Goal: Transaction & Acquisition: Download file/media

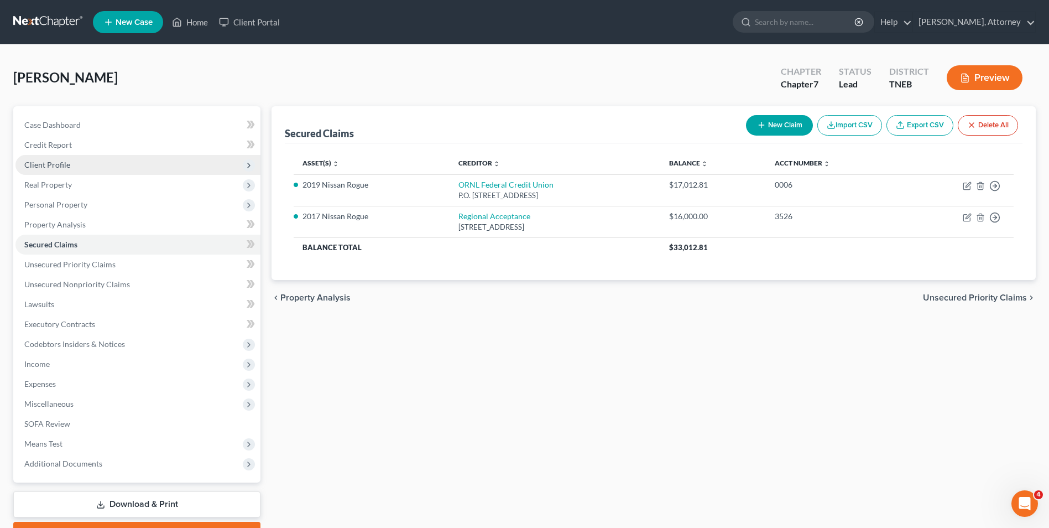
click at [38, 160] on span "Client Profile" at bounding box center [47, 164] width 46 height 9
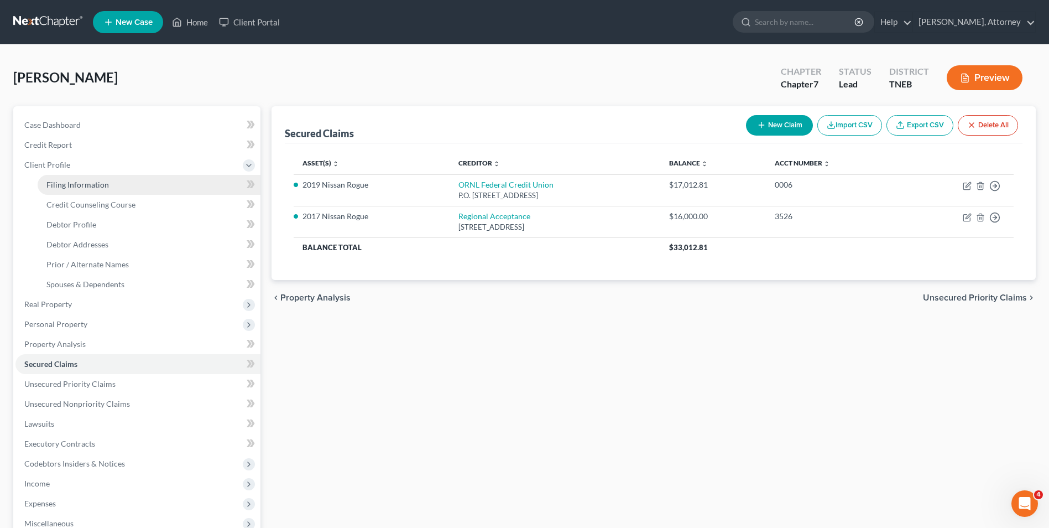
click at [71, 183] on span "Filing Information" at bounding box center [77, 184] width 62 height 9
select select "1"
select select "0"
select select "44"
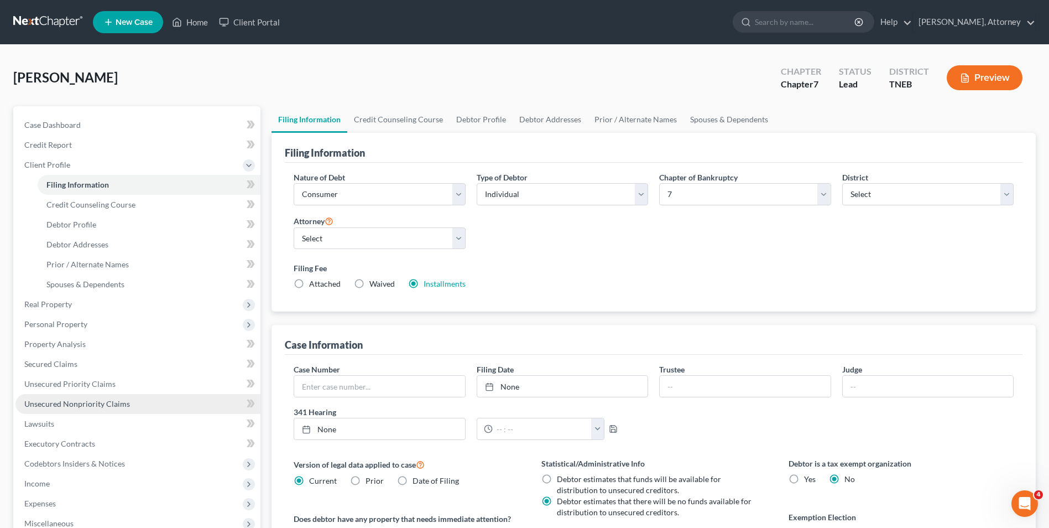
click at [63, 399] on span "Unsecured Nonpriority Claims" at bounding box center [77, 403] width 106 height 9
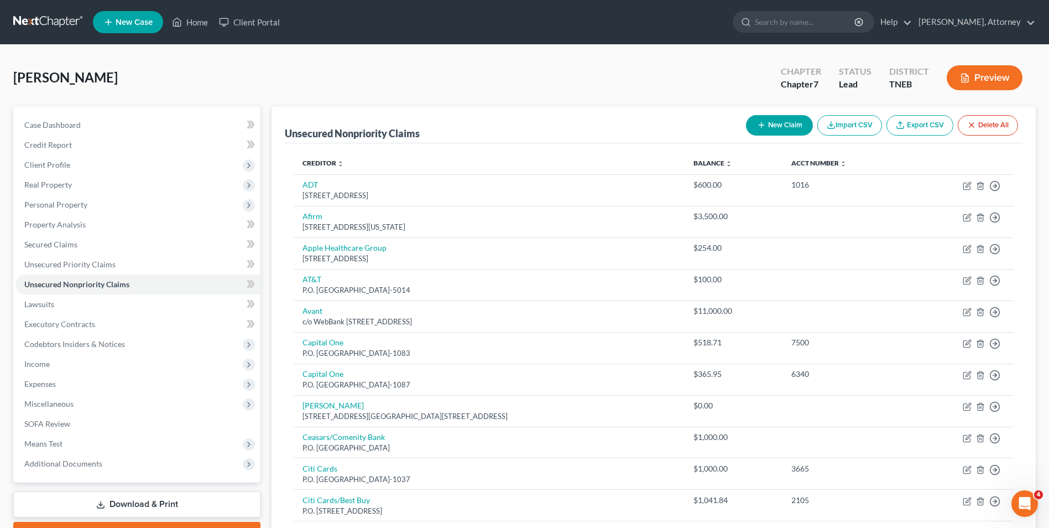
click at [178, 507] on link "Download & Print" at bounding box center [136, 504] width 247 height 26
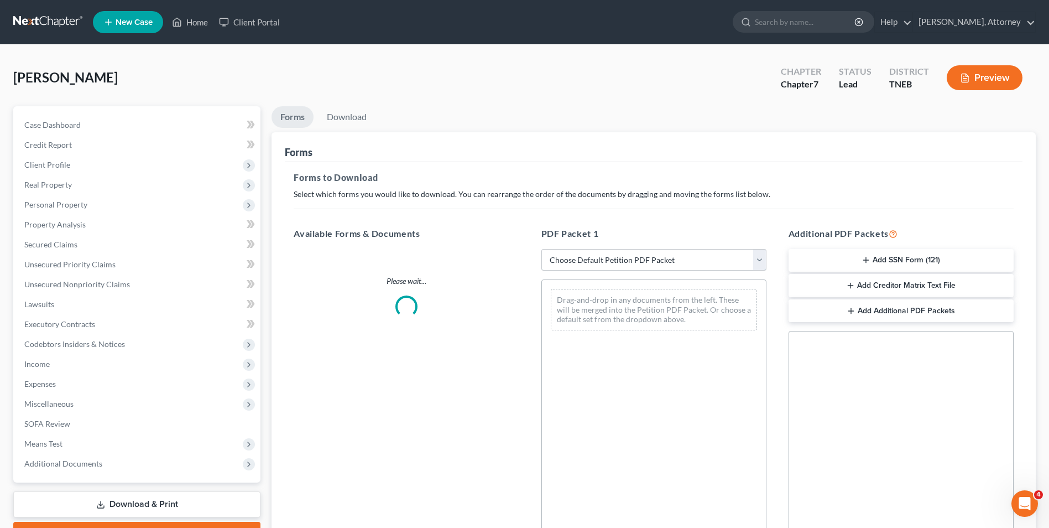
click at [635, 257] on select "Choose Default Petition PDF Packet Complete Bankruptcy Petition (all forms and …" at bounding box center [653, 260] width 225 height 22
click at [541, 249] on select "Choose Default Petition PDF Packet Complete Bankruptcy Petition (all forms and …" at bounding box center [653, 260] width 225 height 22
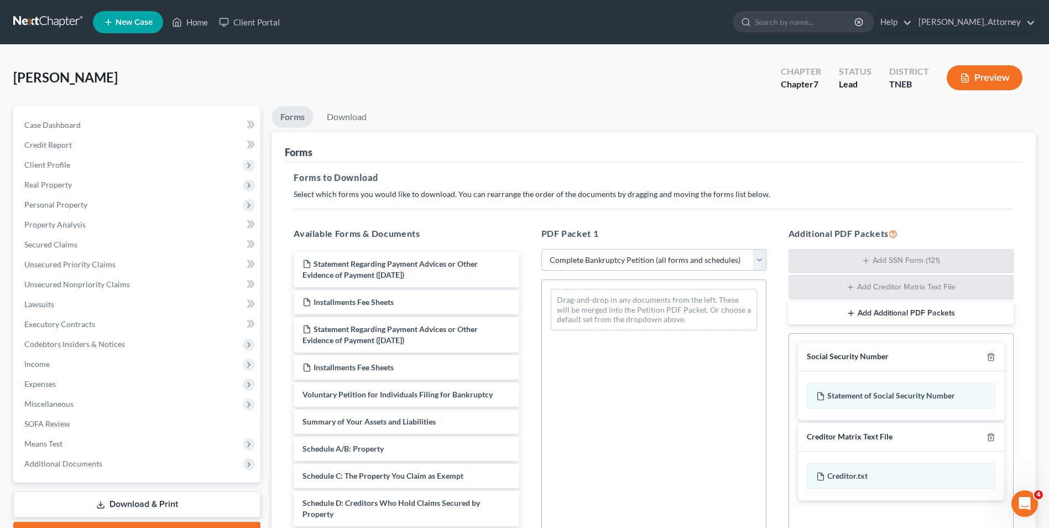
select select "3"
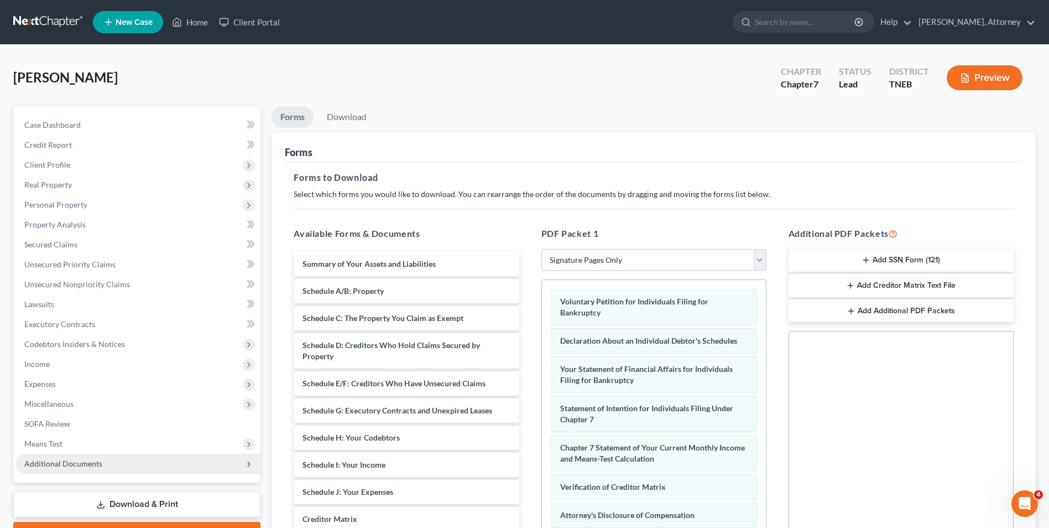
click at [47, 458] on span "Additional Documents" at bounding box center [63, 462] width 78 height 9
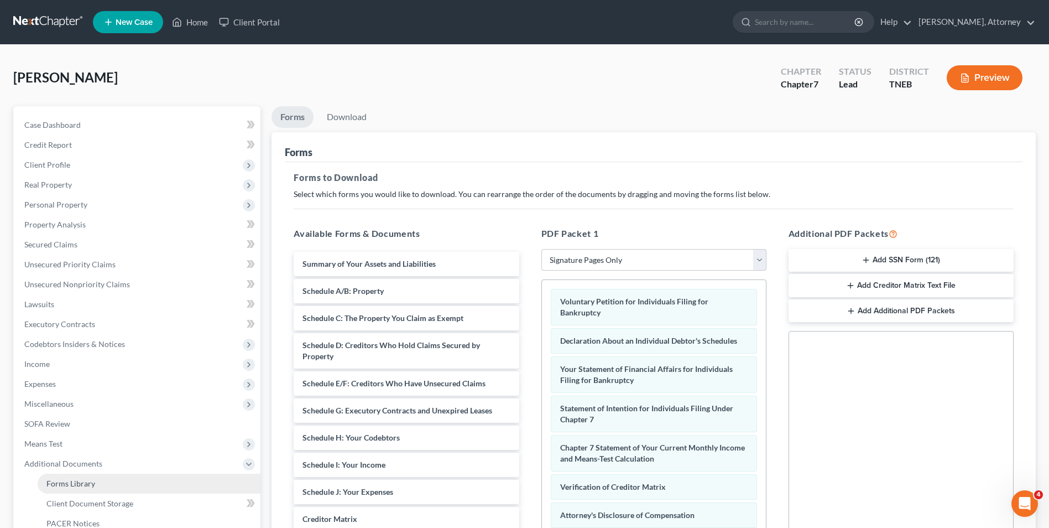
click at [70, 487] on span "Forms Library" at bounding box center [70, 482] width 49 height 9
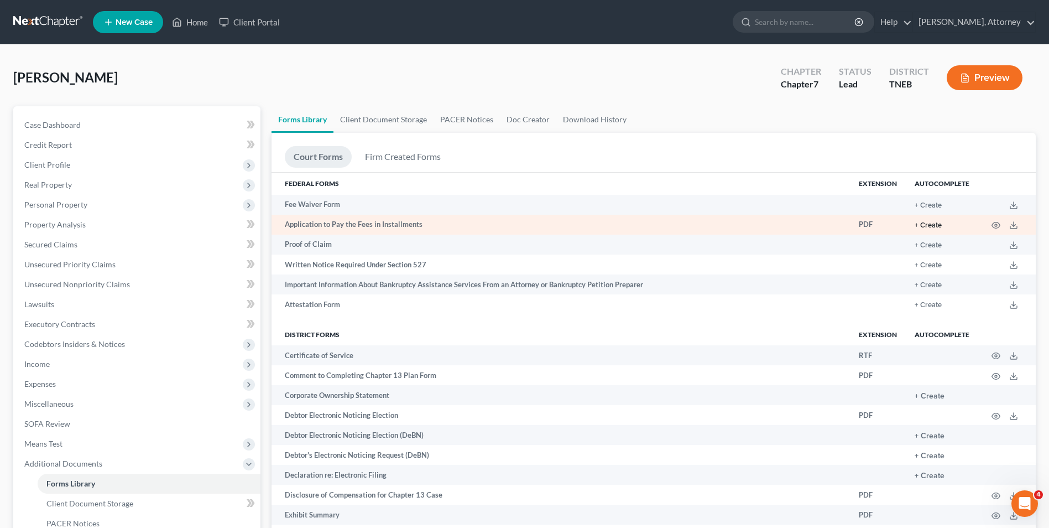
click at [941, 223] on button "+ Create" at bounding box center [928, 225] width 27 height 7
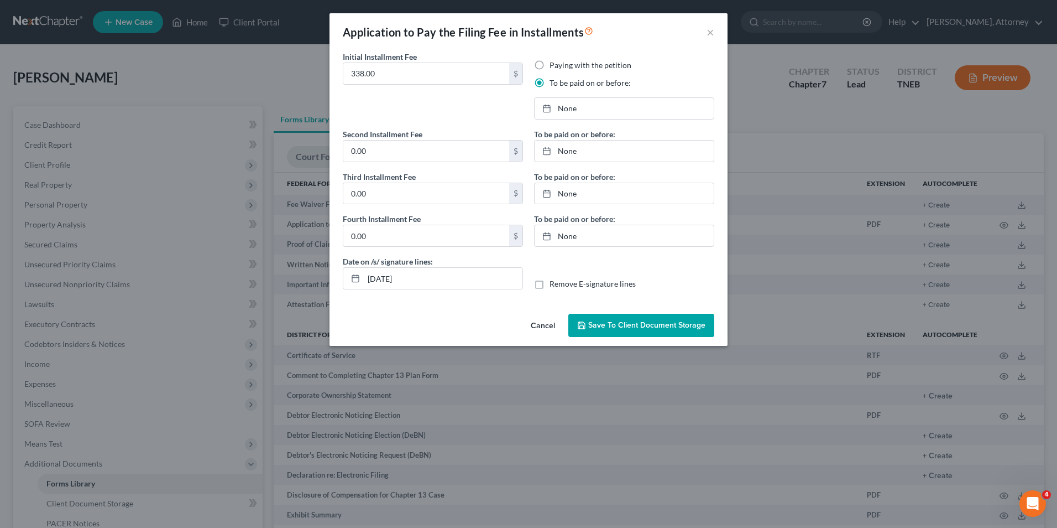
click at [655, 323] on span "Save to Client Document Storage" at bounding box center [646, 324] width 117 height 9
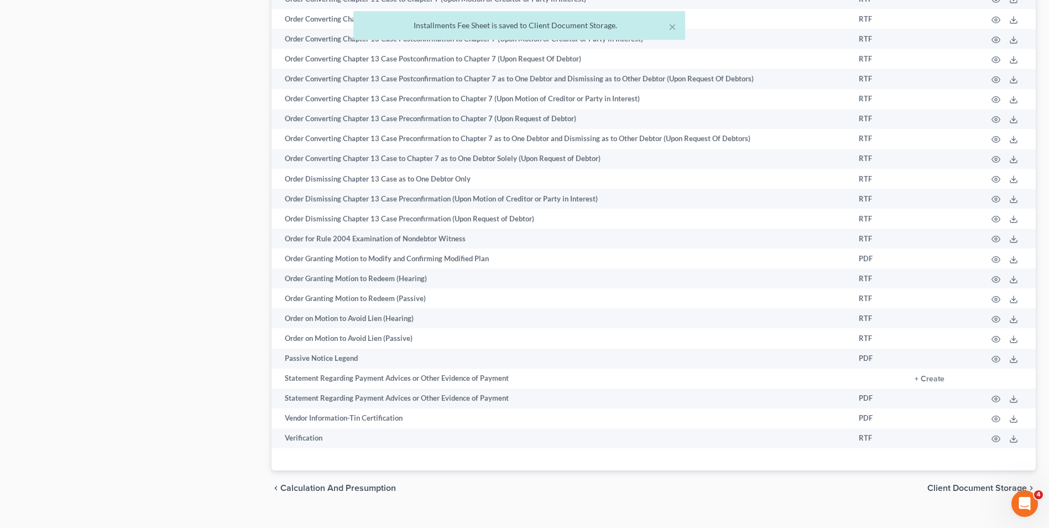
scroll to position [735, 0]
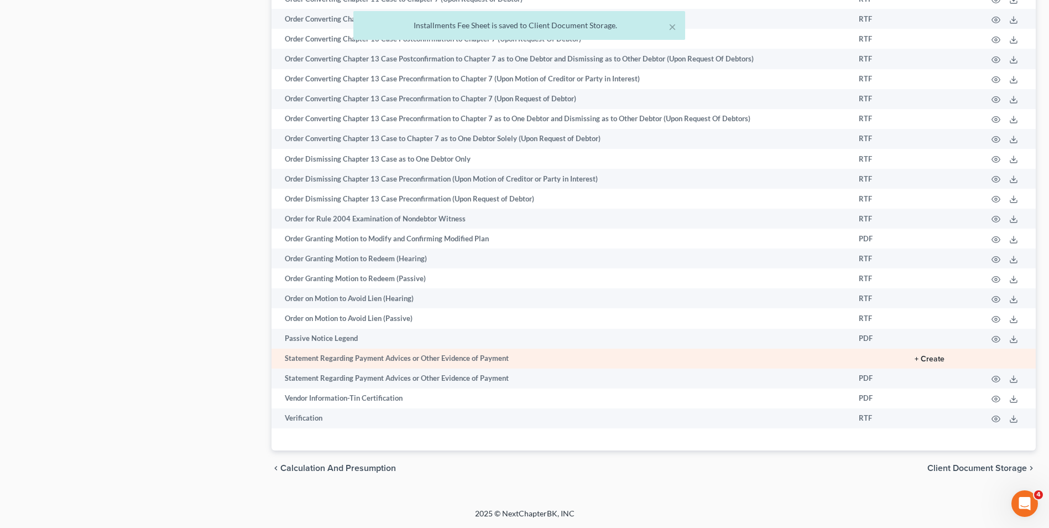
click at [929, 357] on button "+ Create" at bounding box center [930, 359] width 30 height 8
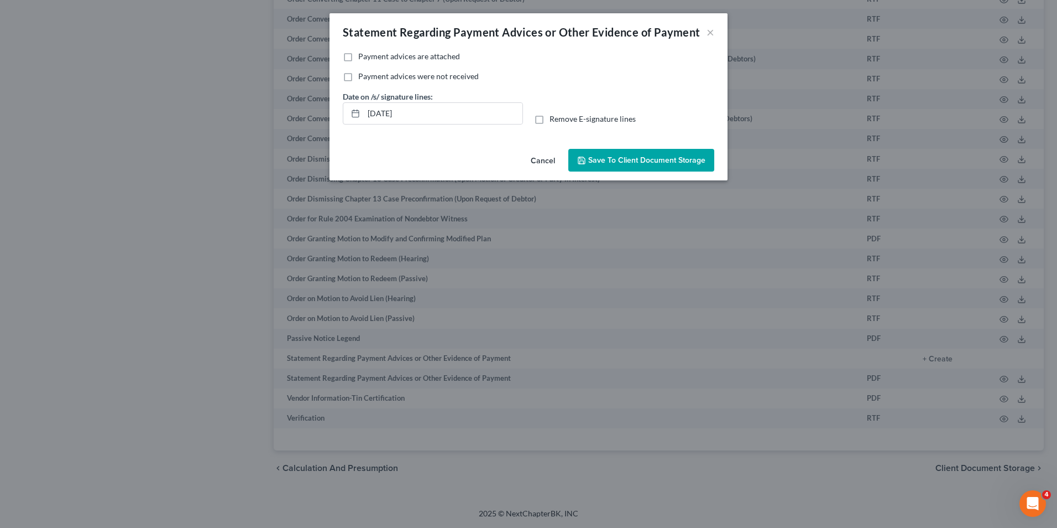
click at [358, 60] on label "Payment advices are attached" at bounding box center [409, 56] width 102 height 11
click at [363, 58] on input "Payment advices are attached" at bounding box center [366, 54] width 7 height 7
checkbox input "true"
click at [358, 74] on label "Payment advices were not received" at bounding box center [418, 76] width 121 height 11
click at [363, 74] on input "Payment advices were not received" at bounding box center [366, 74] width 7 height 7
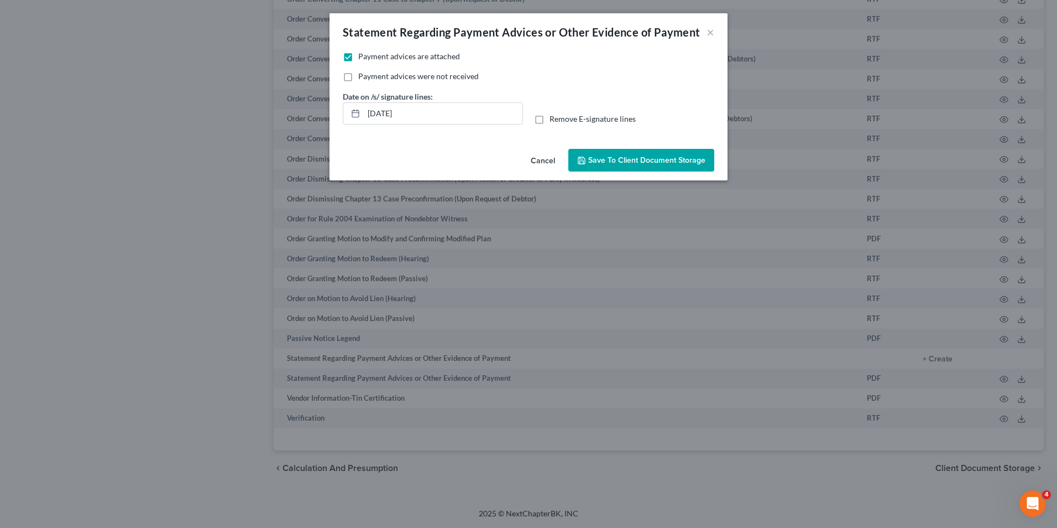
checkbox input "true"
click at [358, 55] on label "Payment advices are attached" at bounding box center [409, 56] width 102 height 11
click at [363, 55] on input "Payment advices are attached" at bounding box center [366, 54] width 7 height 7
checkbox input "false"
click at [654, 159] on span "Save to Client Document Storage" at bounding box center [646, 159] width 117 height 9
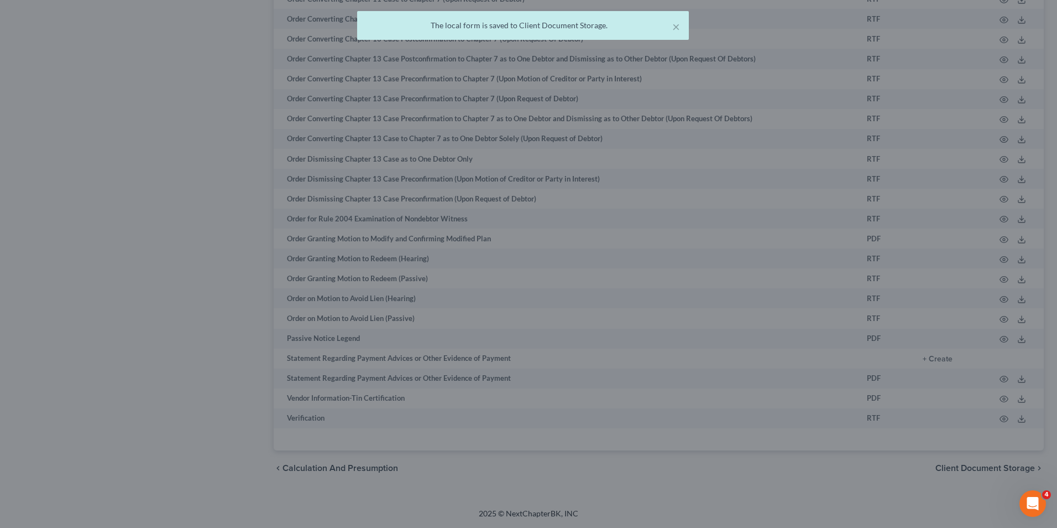
click at [218, 291] on div "Statement Regarding Payment Advices or Other Evidence of Payment × No additiona…" at bounding box center [528, 264] width 1057 height 528
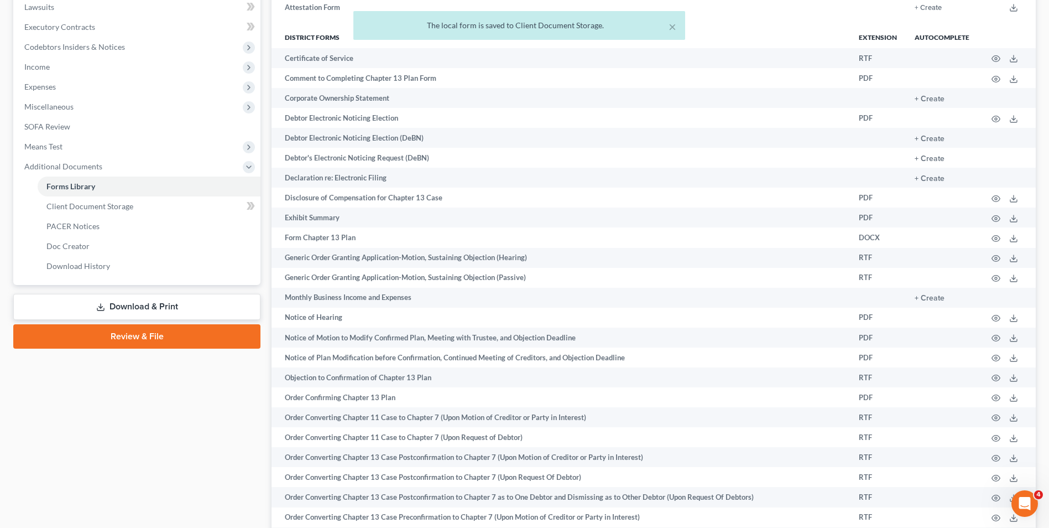
scroll to position [274, 0]
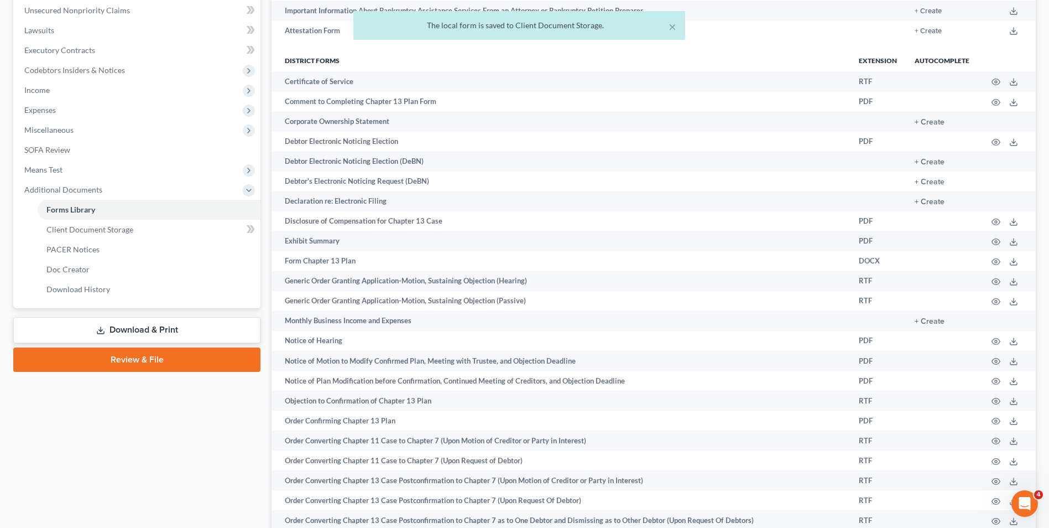
click at [136, 335] on link "Download & Print" at bounding box center [136, 330] width 247 height 26
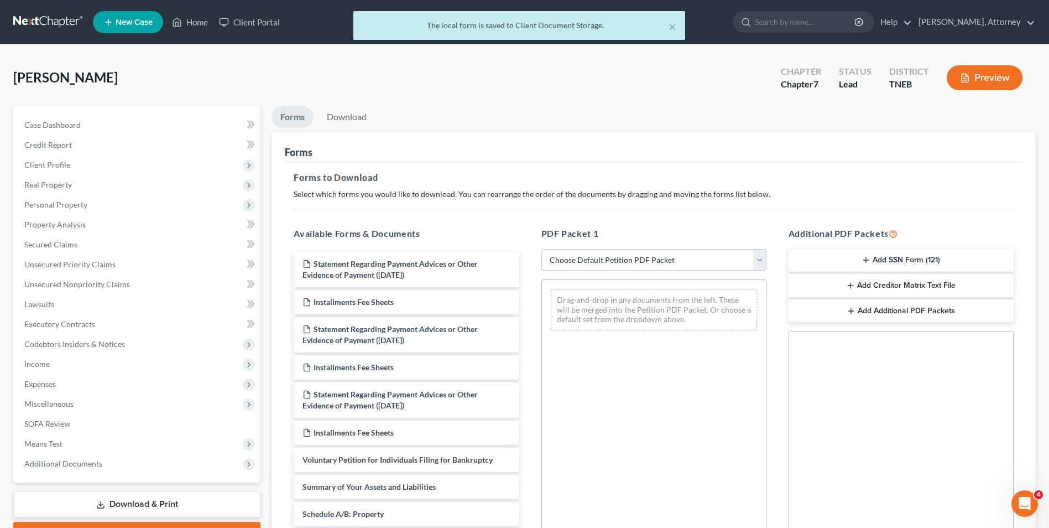
click at [635, 259] on select "Choose Default Petition PDF Packet Complete Bankruptcy Petition (all forms and …" at bounding box center [653, 260] width 225 height 22
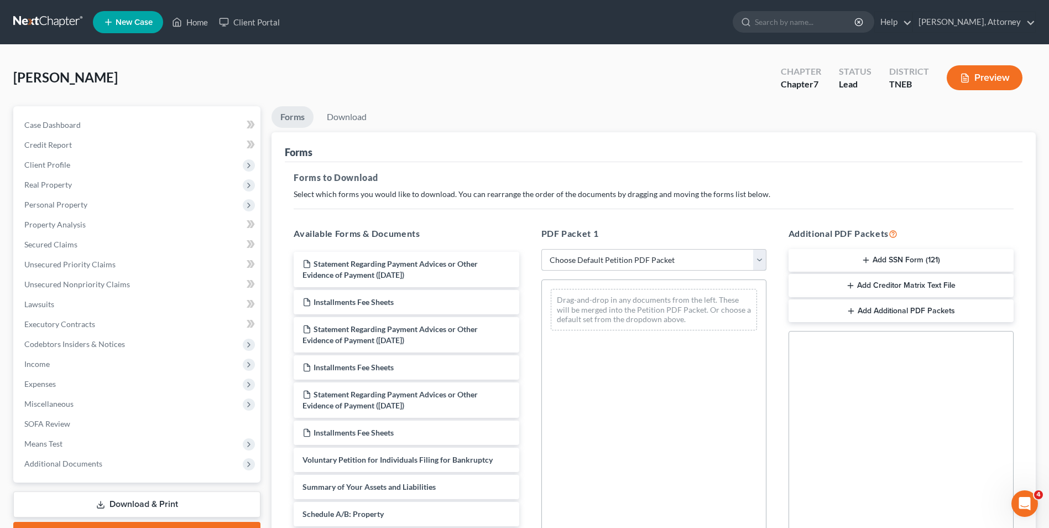
select select "0"
click at [541, 249] on select "Choose Default Petition PDF Packet Complete Bankruptcy Petition (all forms and …" at bounding box center [653, 260] width 225 height 22
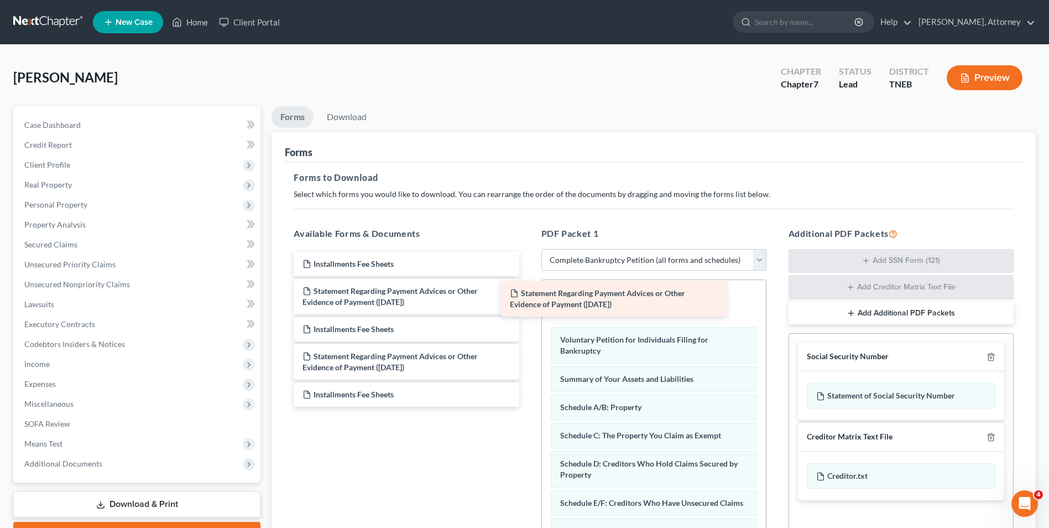
drag, startPoint x: 362, startPoint y: 273, endPoint x: 570, endPoint y: 303, distance: 210.0
click at [528, 303] on div "Statement Regarding Payment Advices or Other Evidence of Payment ([DATE]) State…" at bounding box center [406, 329] width 243 height 155
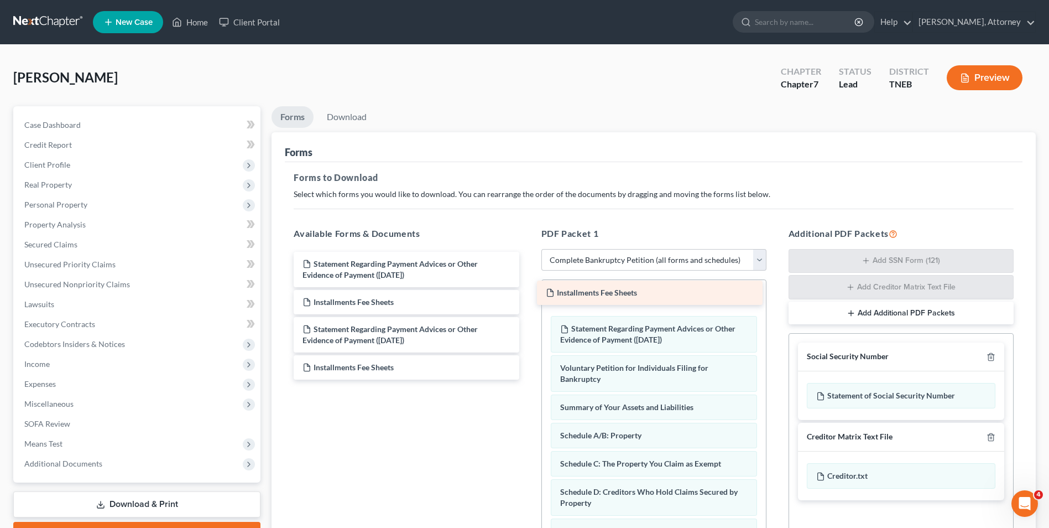
drag, startPoint x: 393, startPoint y: 269, endPoint x: 636, endPoint y: 298, distance: 245.0
click at [528, 298] on div "Installments Fee Sheets Installments Fee Sheets Statement Regarding Payment Adv…" at bounding box center [406, 316] width 243 height 128
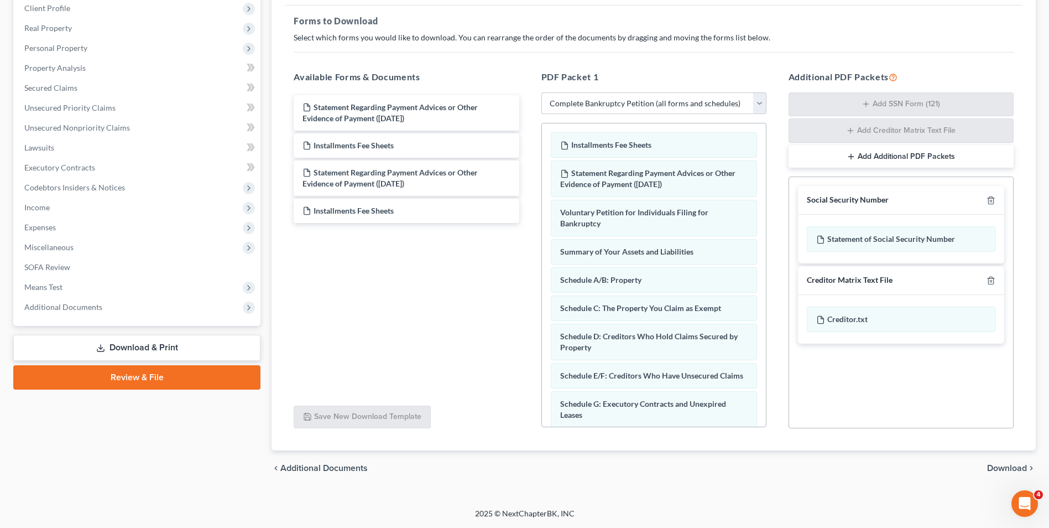
scroll to position [420, 0]
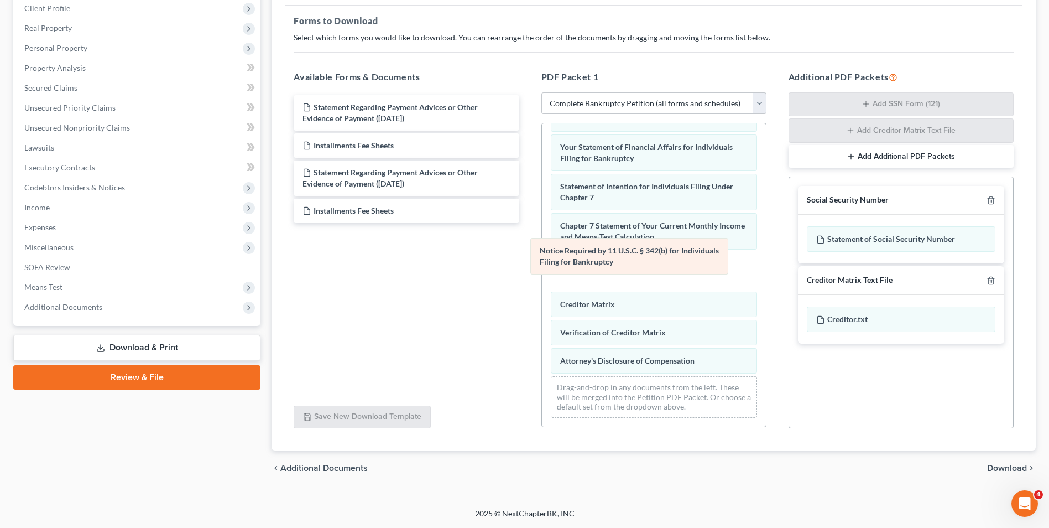
drag, startPoint x: 628, startPoint y: 330, endPoint x: 609, endPoint y: 262, distance: 70.7
click at [609, 262] on div "Notice Required by 11 U.S.C. § 342(b) for Individuals Filing for Bankruptcy Ins…" at bounding box center [654, 71] width 224 height 712
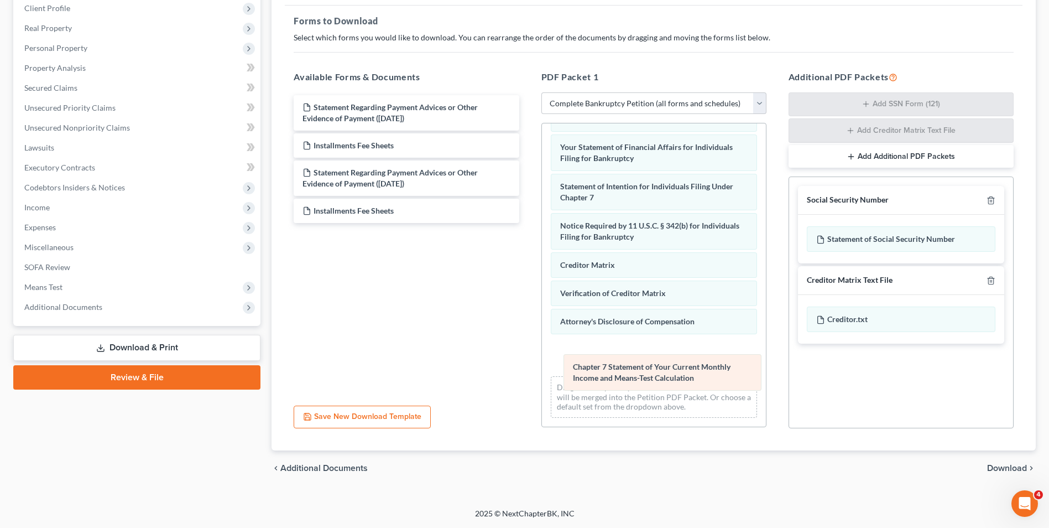
drag, startPoint x: 611, startPoint y: 230, endPoint x: 623, endPoint y: 371, distance: 141.6
click at [623, 371] on div "Chapter 7 Statement of Your Current Monthly Income and Means-Test Calculation I…" at bounding box center [654, 71] width 224 height 712
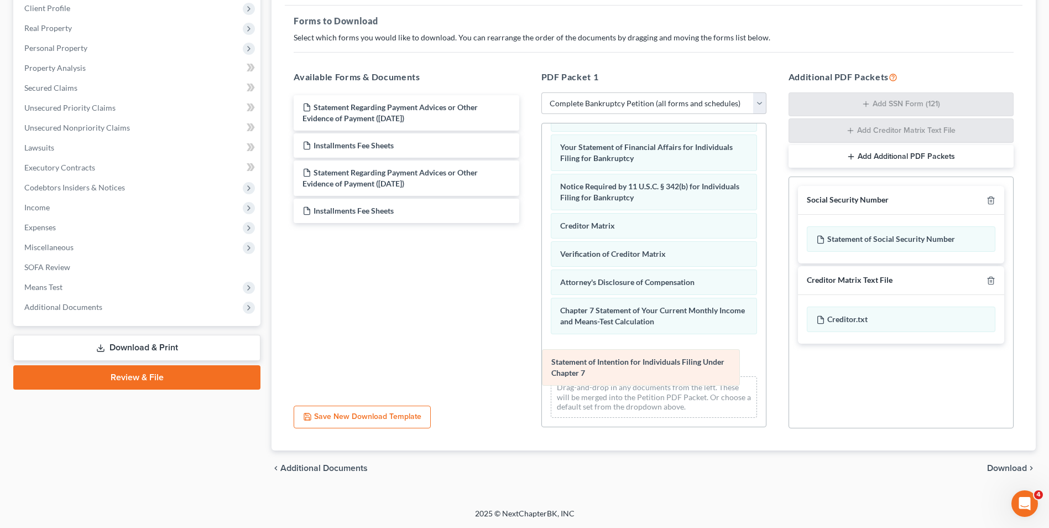
drag, startPoint x: 616, startPoint y: 193, endPoint x: 609, endPoint y: 368, distance: 174.9
click at [609, 368] on div "Statement of Intention for Individuals Filing Under Chapter 7 Installments Fee …" at bounding box center [654, 71] width 224 height 712
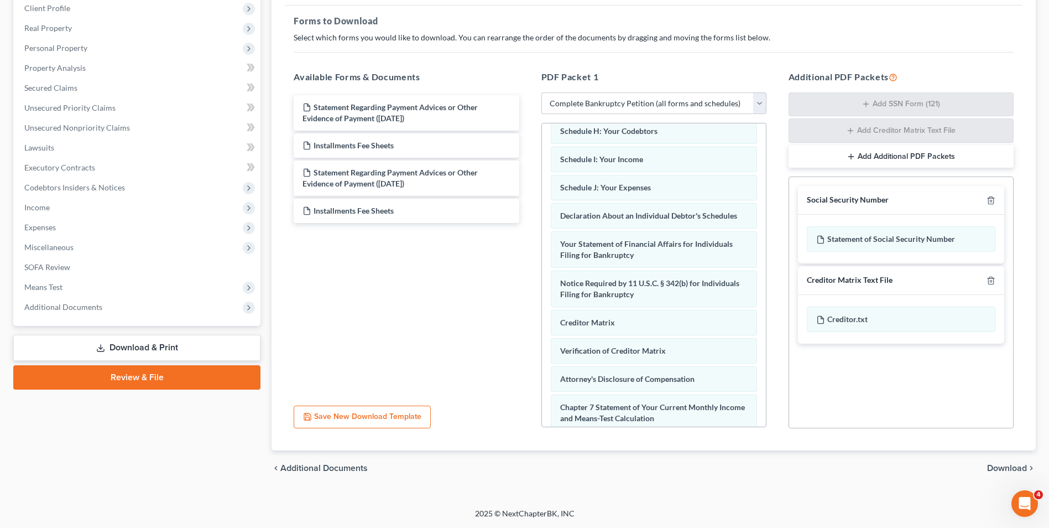
scroll to position [264, 0]
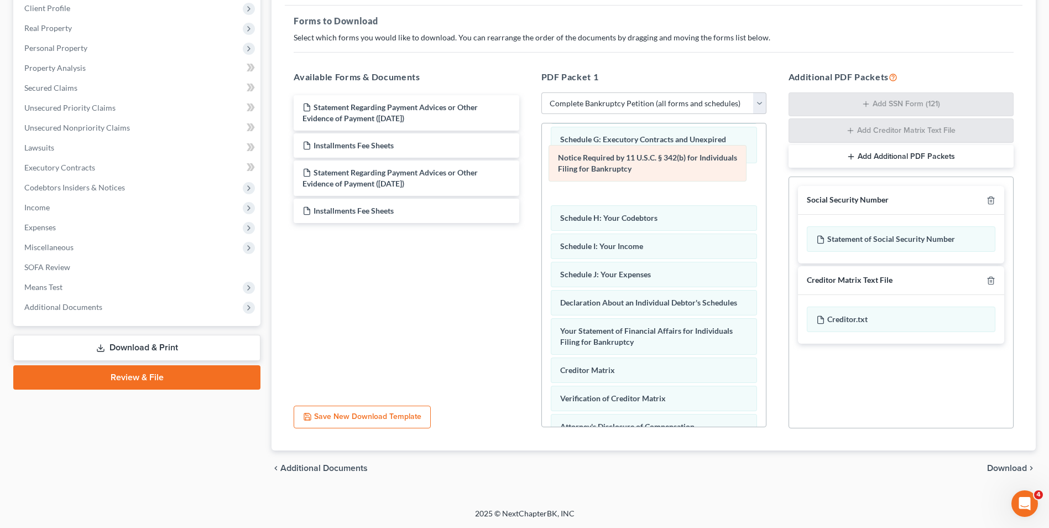
drag, startPoint x: 665, startPoint y: 350, endPoint x: 663, endPoint y: 166, distance: 184.2
click at [663, 166] on div "Notice Required by 11 U.S.C. § 342(b) for Individuals Filing for Bankruptcy Ins…" at bounding box center [654, 215] width 224 height 712
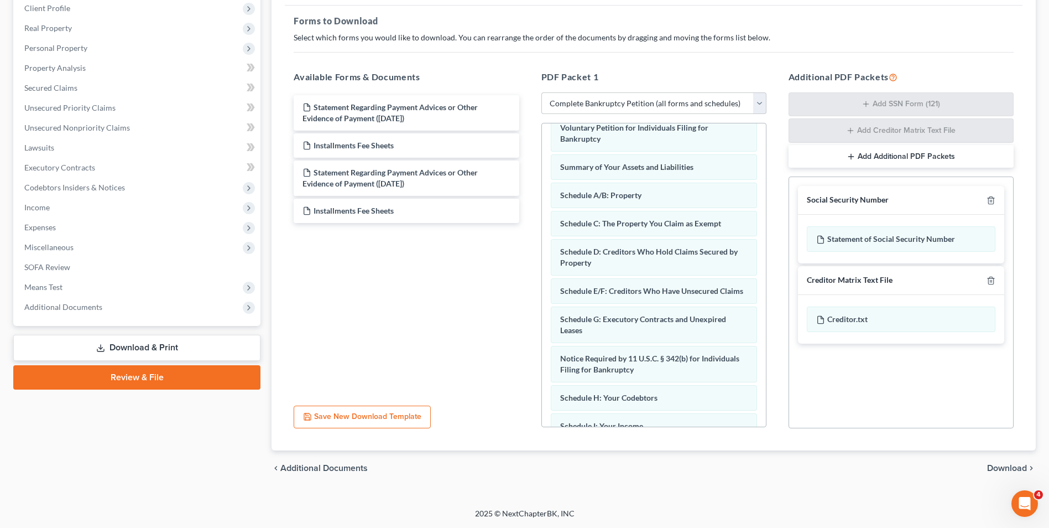
scroll to position [82, 0]
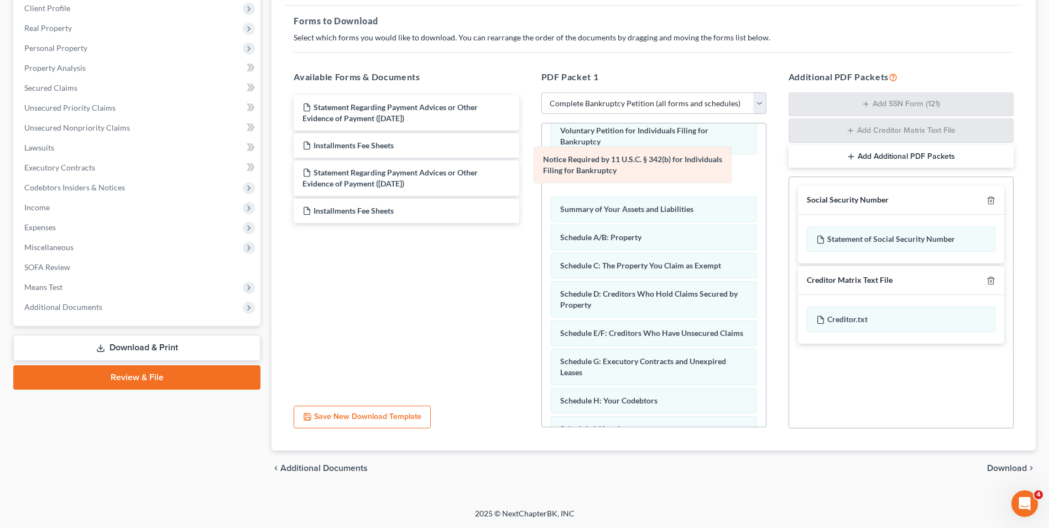
drag, startPoint x: 654, startPoint y: 378, endPoint x: 643, endPoint y: 169, distance: 209.4
click at [643, 169] on div "Notice Required by 11 U.S.C. § 342(b) for Individuals Filing for Bankruptcy Ins…" at bounding box center [654, 397] width 224 height 712
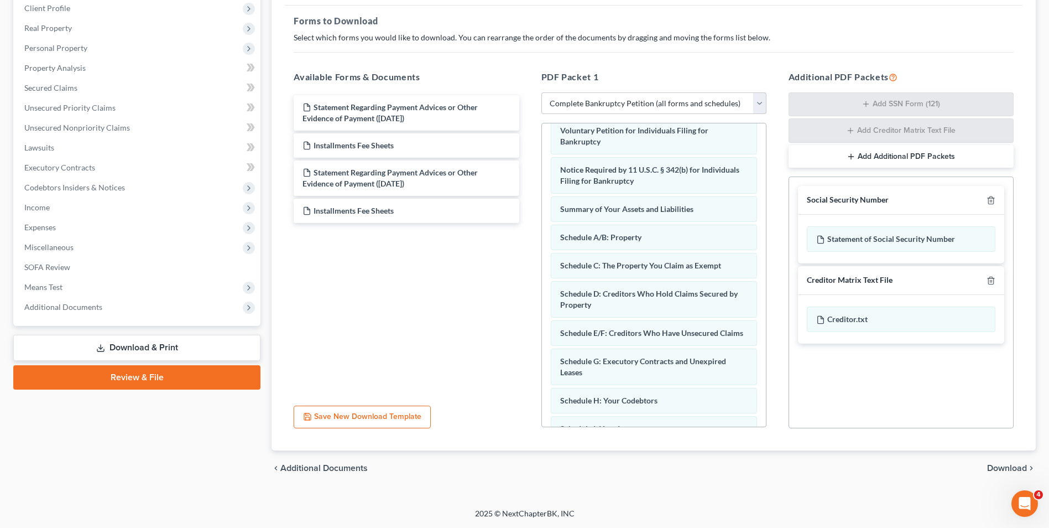
click at [1007, 468] on span "Download" at bounding box center [1007, 467] width 40 height 9
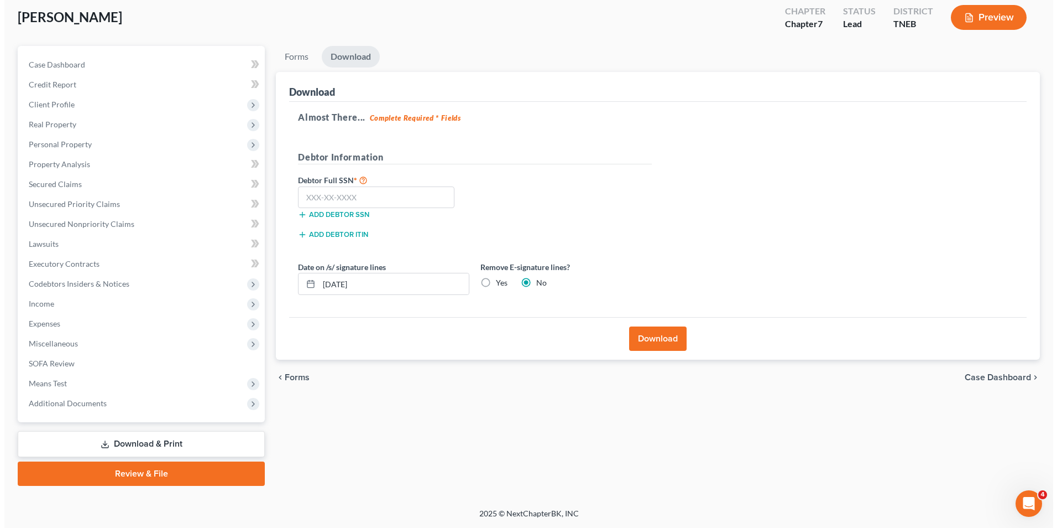
scroll to position [60, 0]
click at [358, 201] on input "text" at bounding box center [372, 197] width 157 height 22
type input "240-11-8055"
click at [660, 338] on button "Download" at bounding box center [654, 338] width 58 height 24
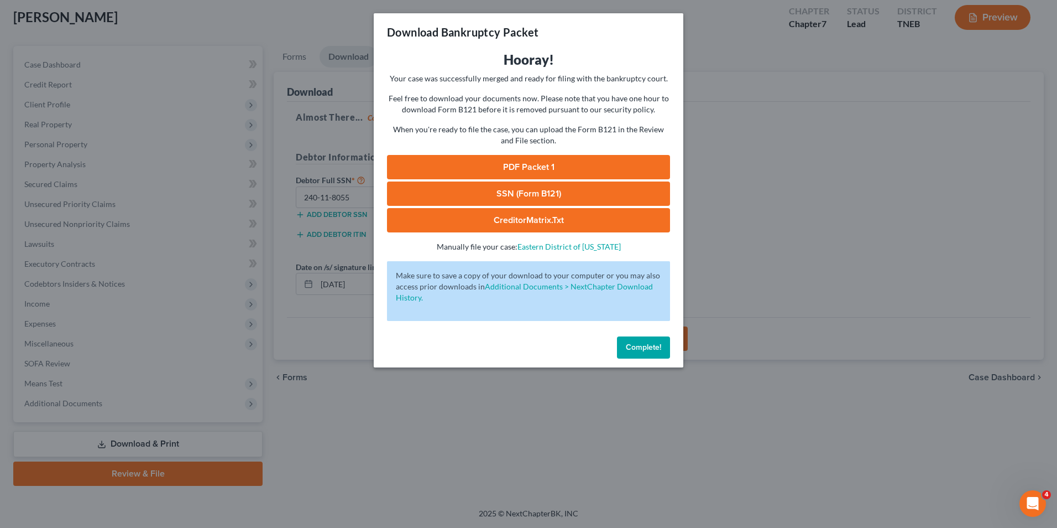
click at [533, 165] on link "PDF Packet 1" at bounding box center [528, 167] width 283 height 24
click at [562, 190] on link "SSN (Form B121)" at bounding box center [528, 193] width 283 height 24
click at [542, 214] on link "CreditorMatrix.txt" at bounding box center [528, 220] width 283 height 24
